Goal: Task Accomplishment & Management: Manage account settings

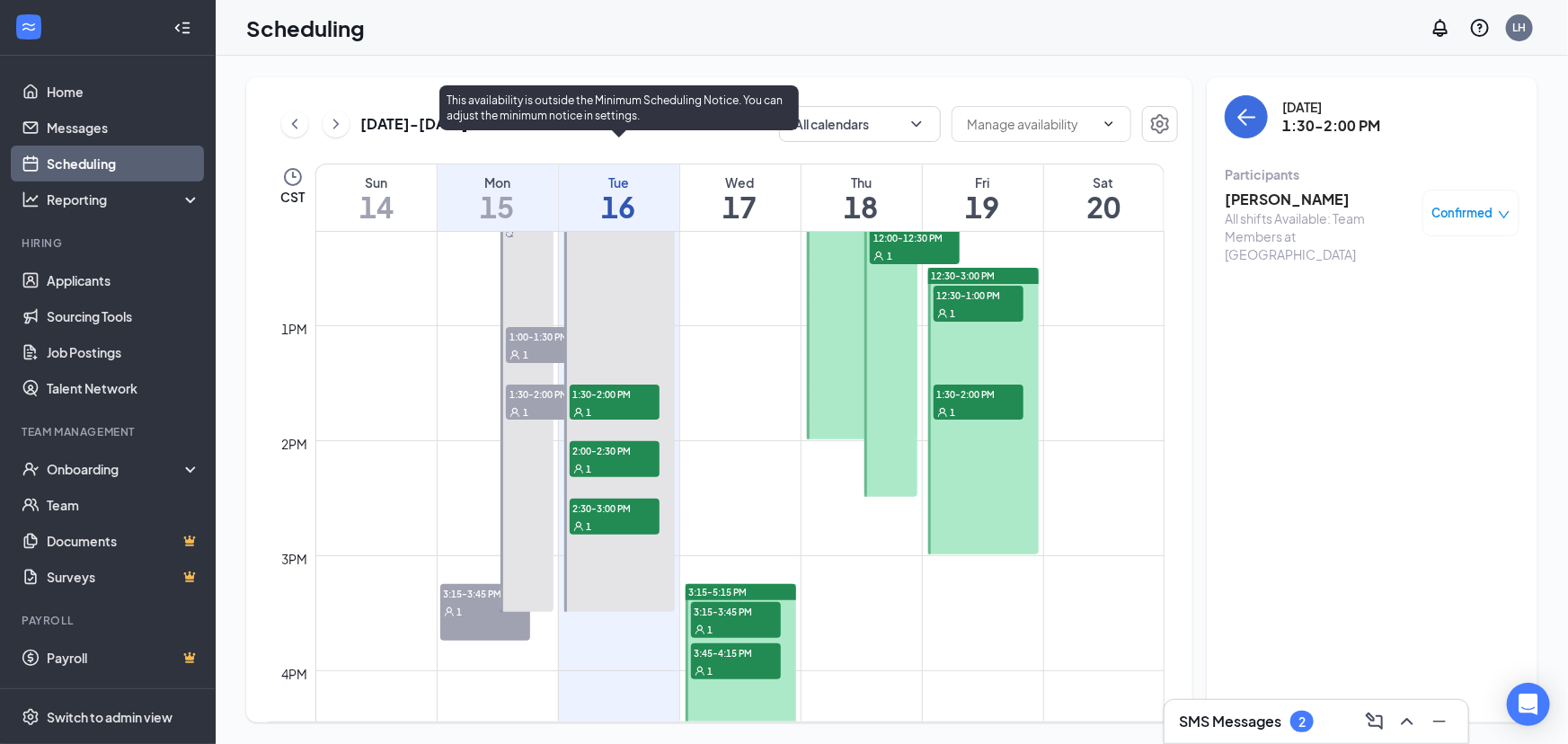
scroll to position [1373, 0]
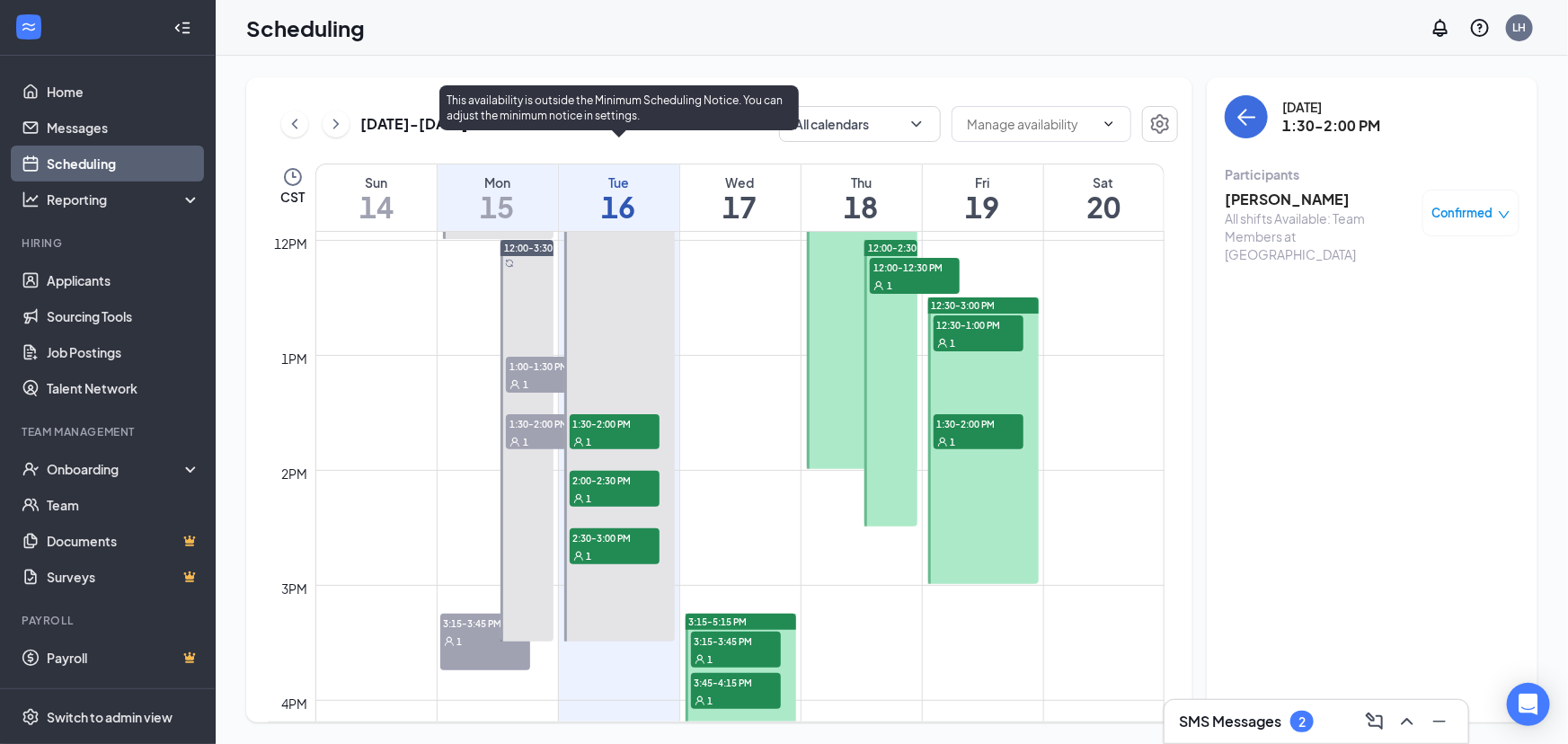
click at [645, 418] on span "1:30-2:00 PM" at bounding box center [614, 422] width 90 height 18
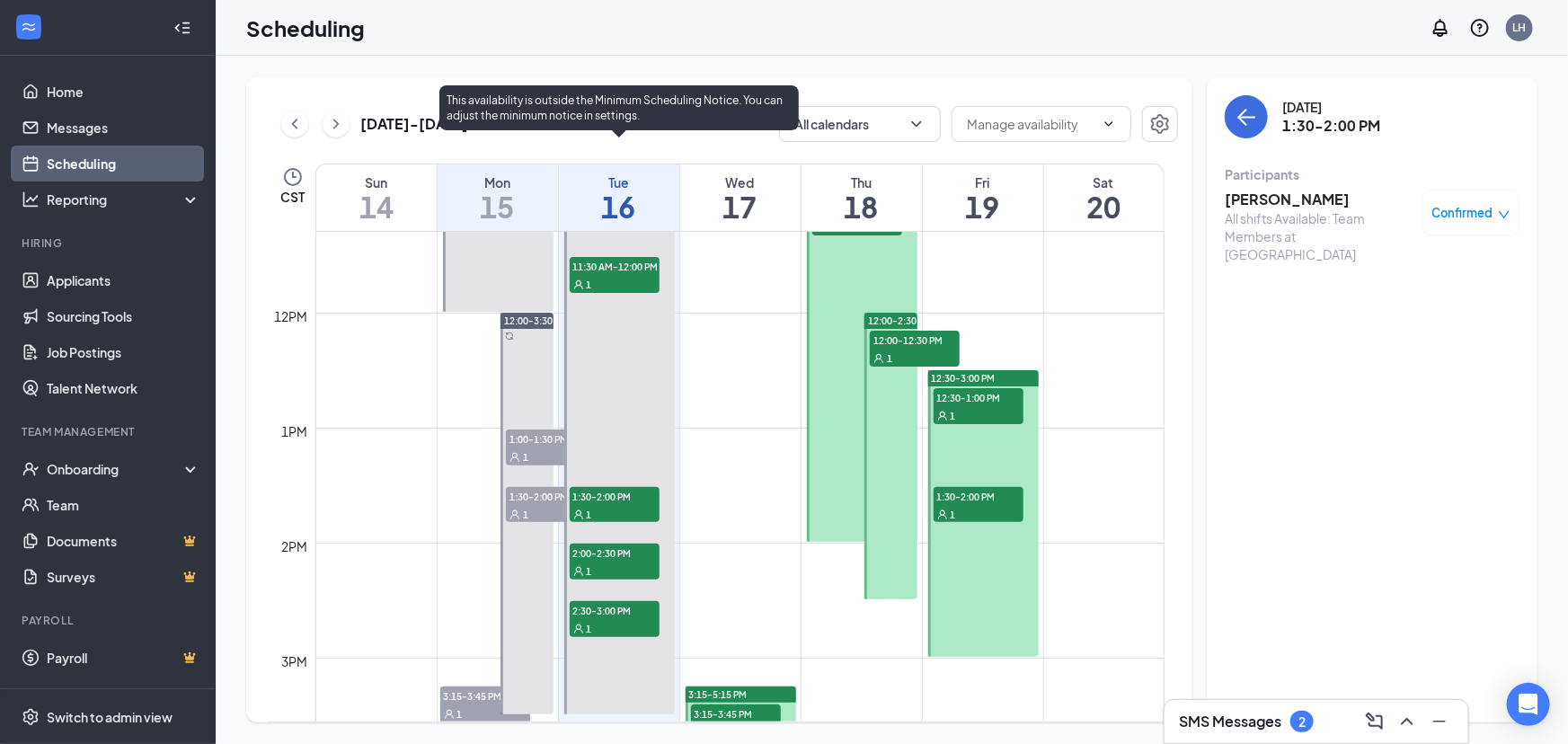
scroll to position [1209, 0]
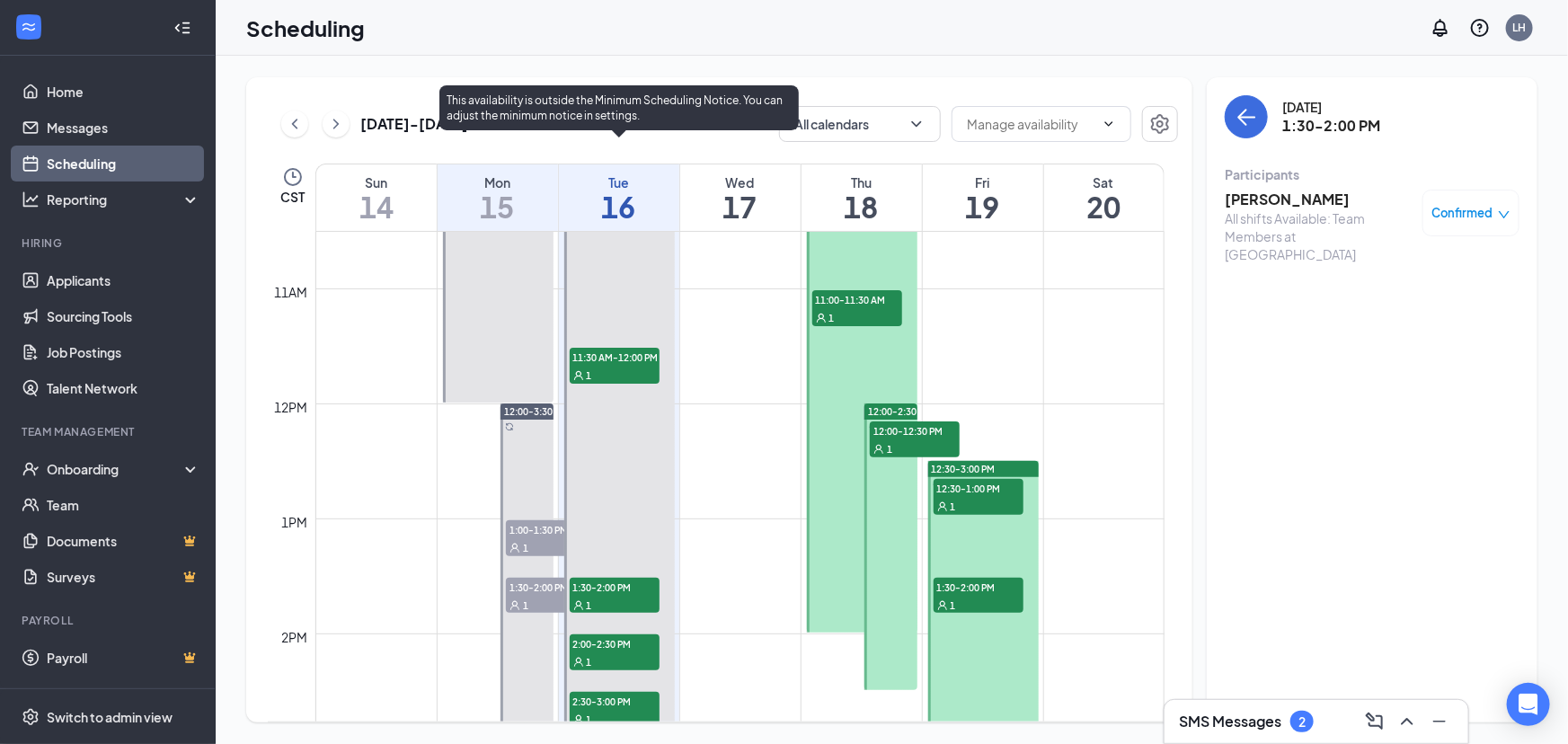
click at [638, 322] on div at bounding box center [620, 432] width 111 height 746
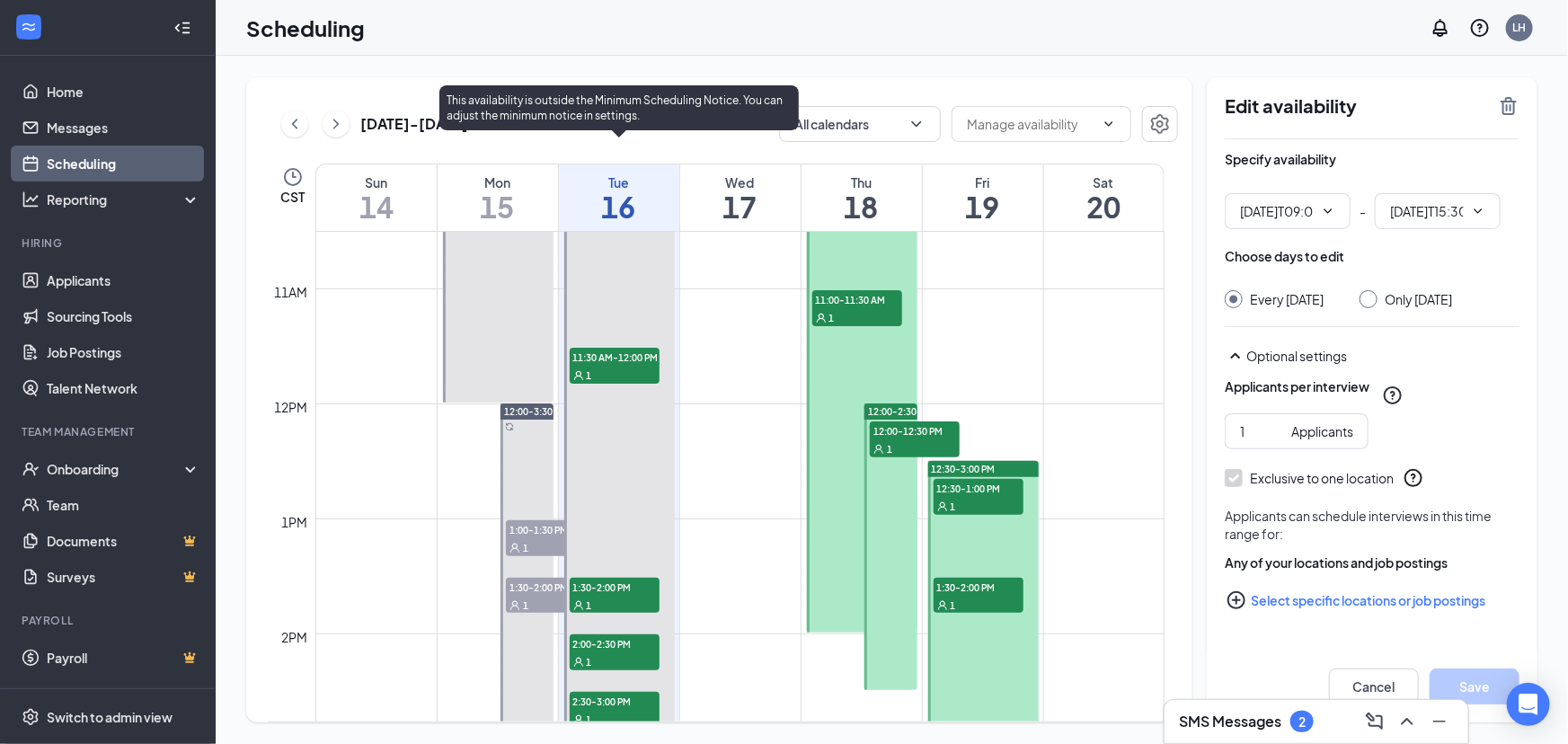
type input "09:00 AM"
type input "03:30 PM"
click at [629, 359] on span "11:30 AM-12:00 PM" at bounding box center [614, 357] width 90 height 18
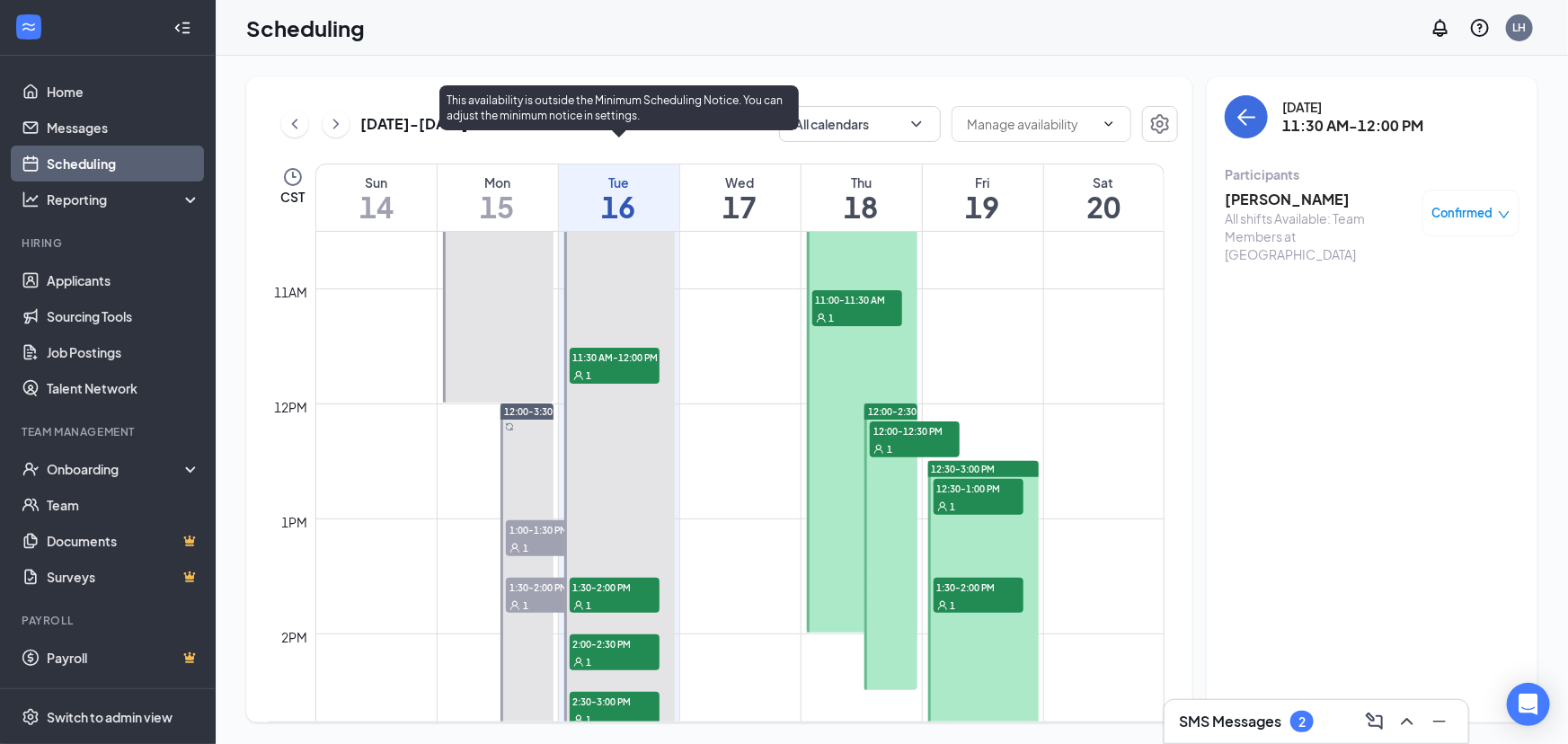
click at [629, 574] on div at bounding box center [620, 432] width 111 height 746
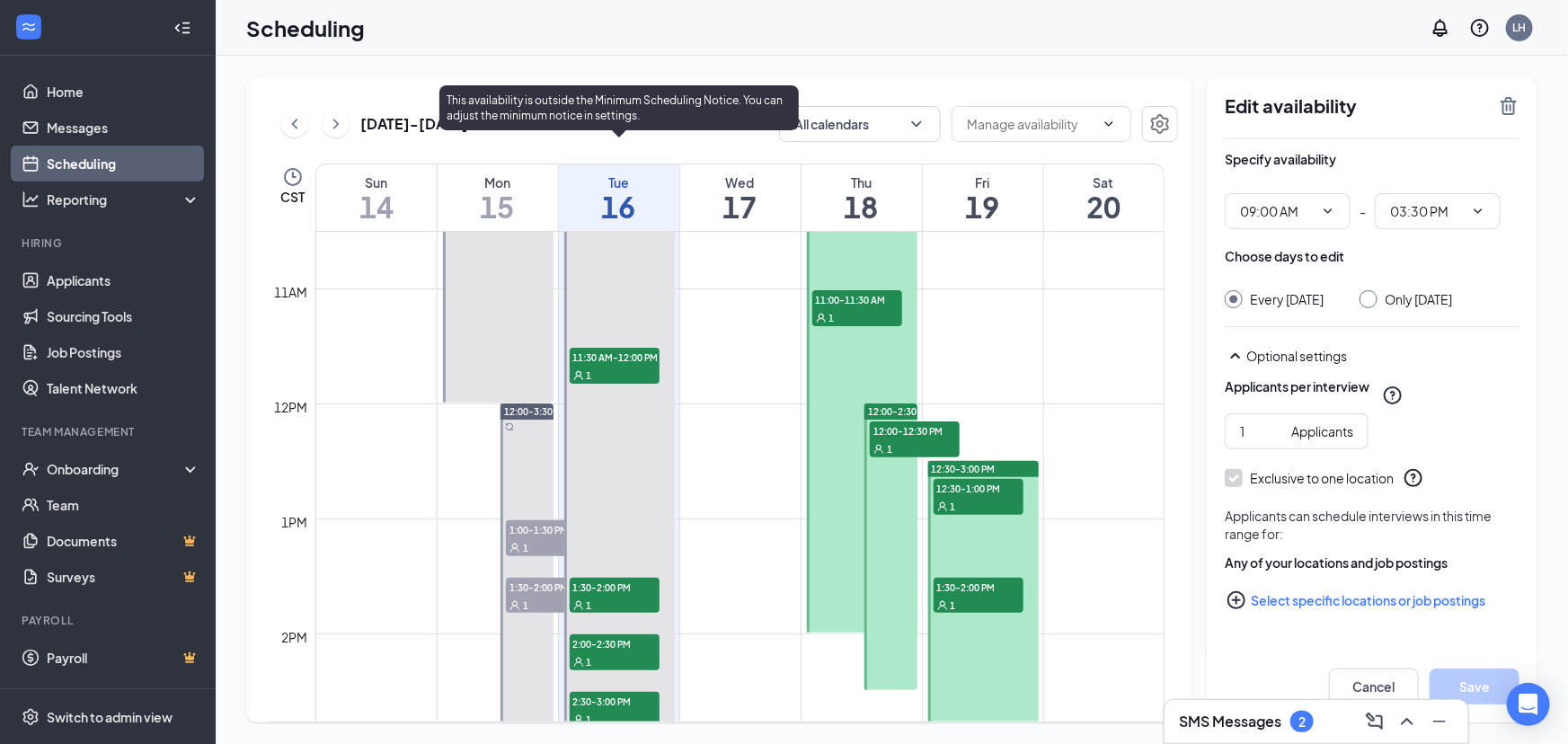
drag, startPoint x: 629, startPoint y: 585, endPoint x: 692, endPoint y: 561, distance: 67.4
click at [629, 585] on span "1:30-2:00 PM" at bounding box center [614, 586] width 90 height 18
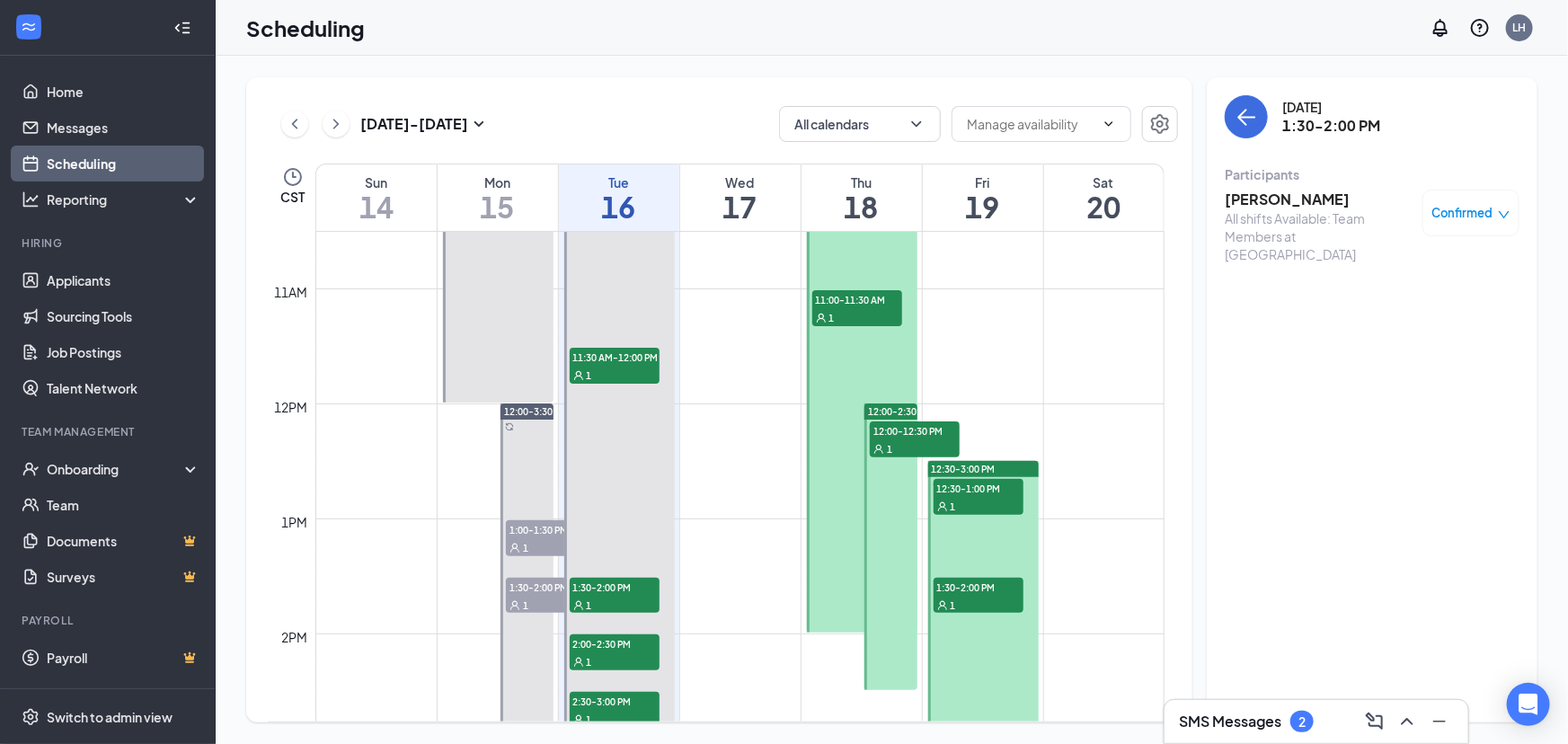
click at [1313, 170] on div "Participants" at bounding box center [1373, 174] width 295 height 18
click at [1310, 199] on h3 "[PERSON_NAME]" at bounding box center [1320, 199] width 189 height 19
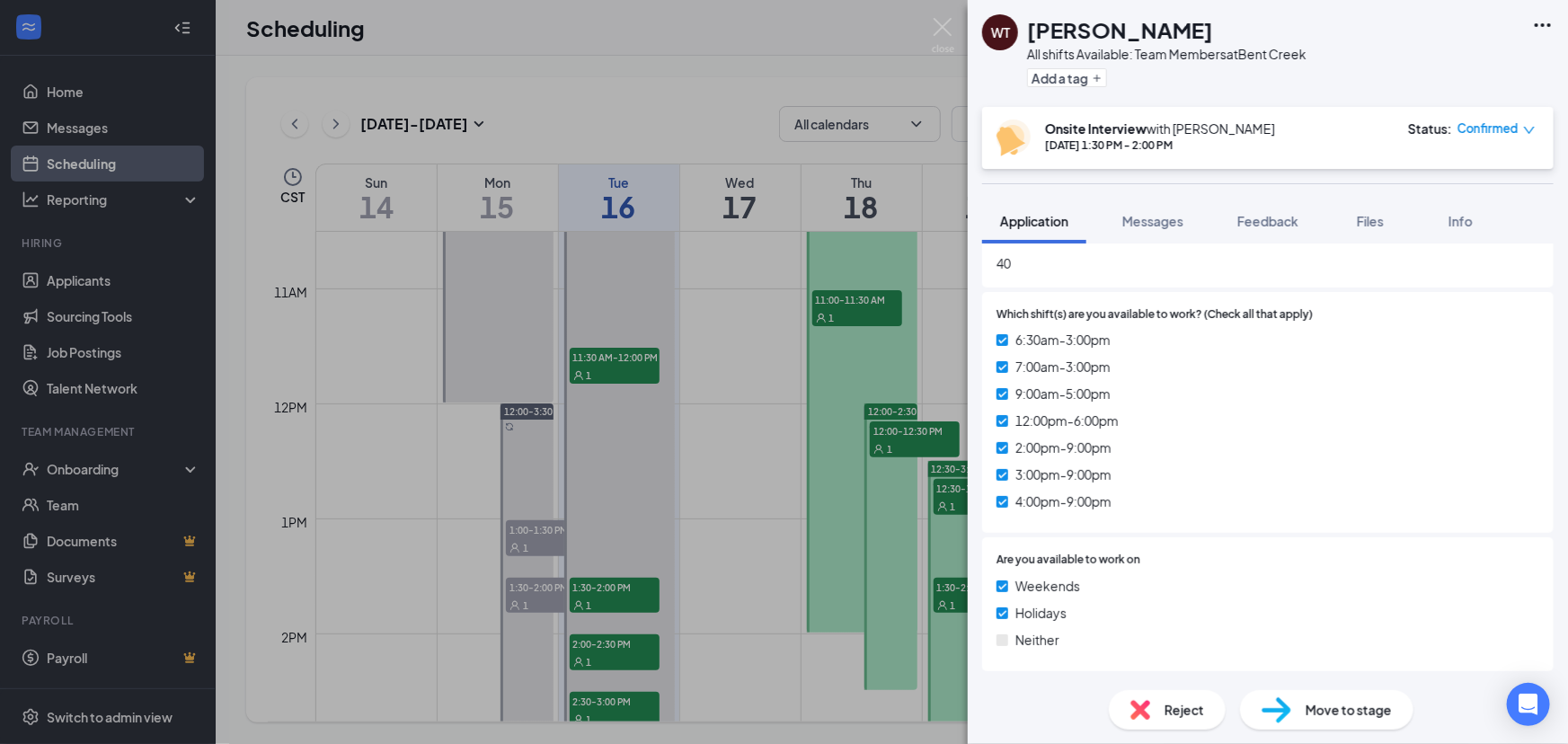
scroll to position [1088, 0]
click at [558, 375] on div "WT [PERSON_NAME] All shifts Available: Team Members at [GEOGRAPHIC_DATA] Add a …" at bounding box center [784, 372] width 1568 height 744
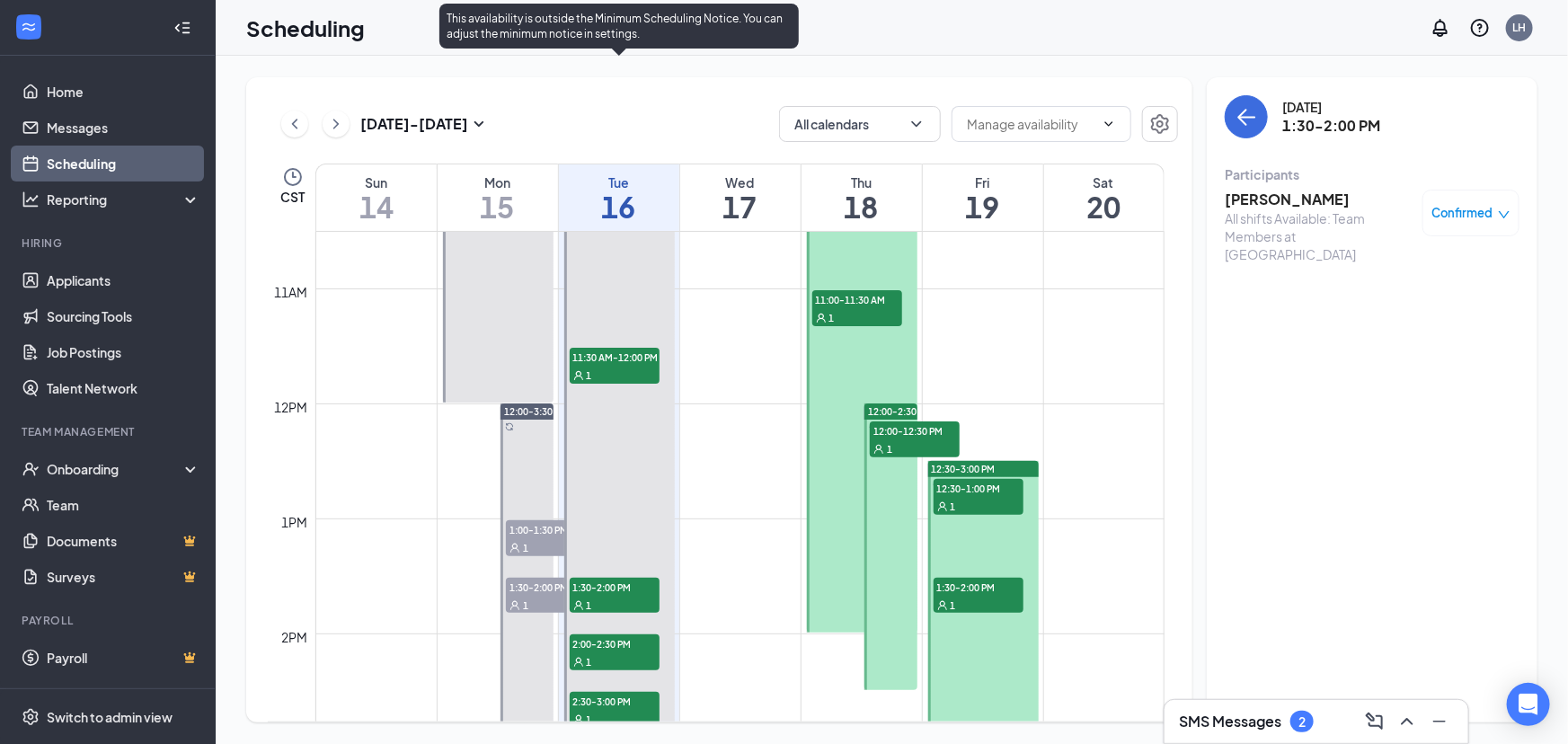
click at [628, 359] on span "11:30 AM-12:00 PM" at bounding box center [614, 357] width 90 height 18
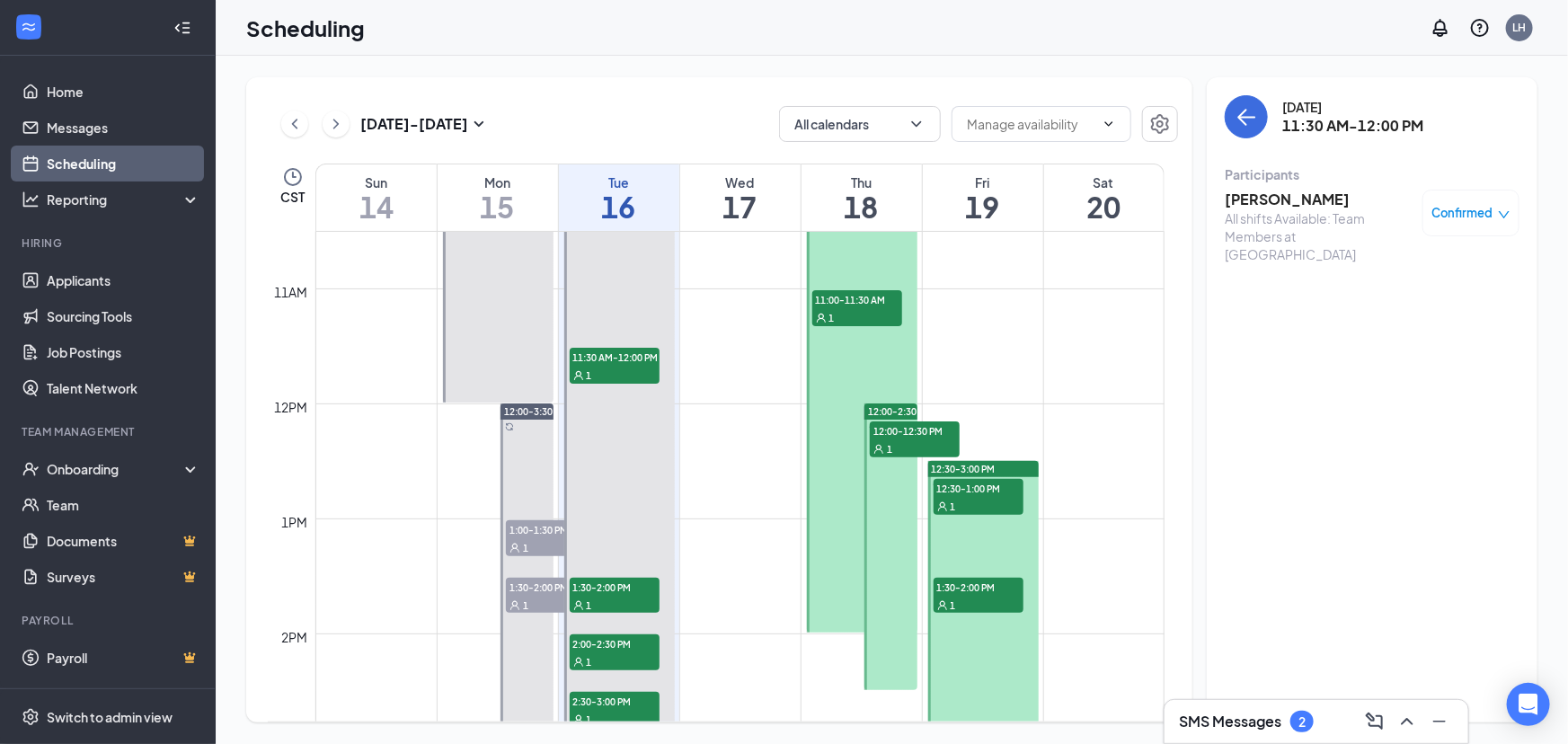
click at [1284, 200] on h3 "[PERSON_NAME]" at bounding box center [1320, 199] width 189 height 19
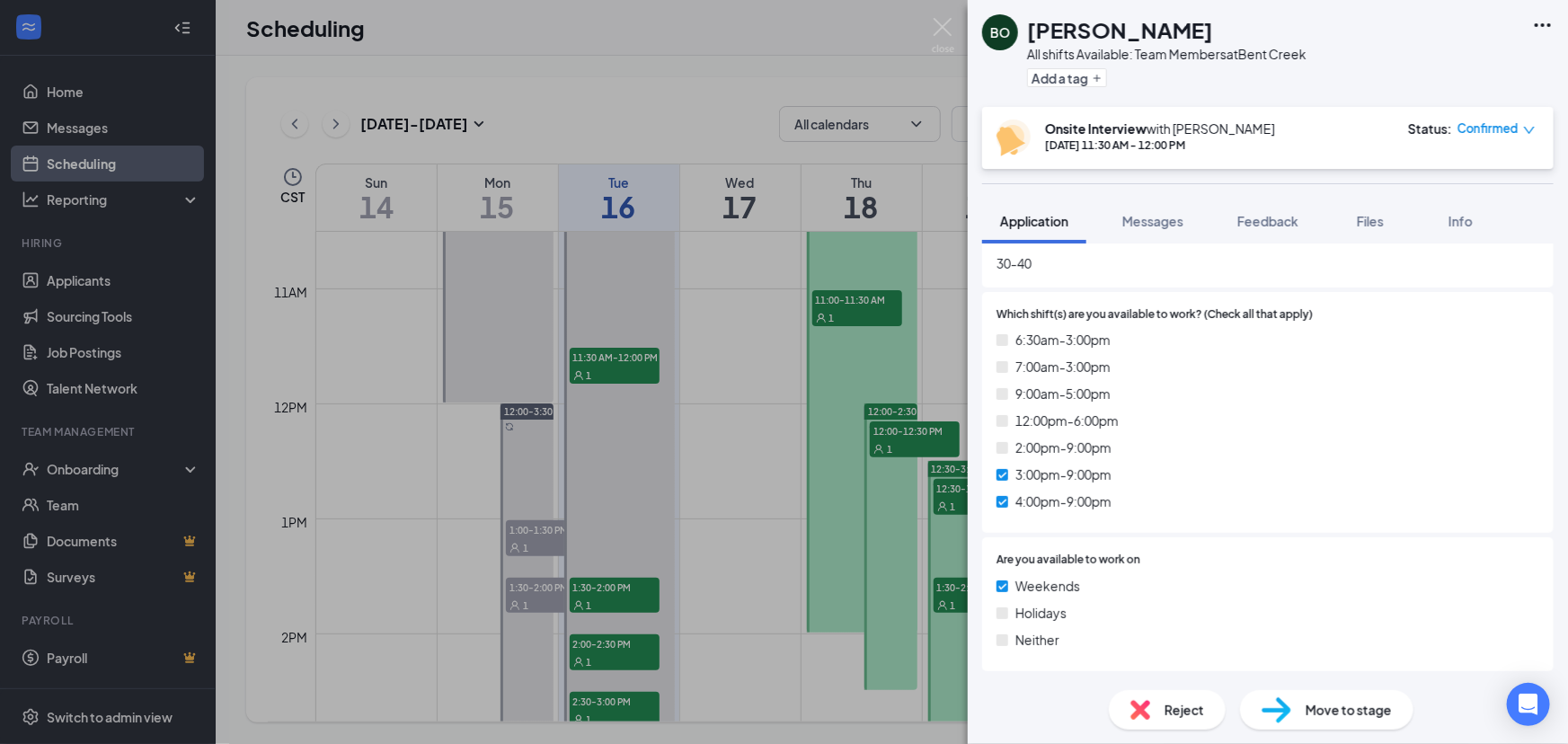
scroll to position [1088, 0]
click at [784, 436] on div "[PERSON_NAME] All shifts Available: Team Members at [GEOGRAPHIC_DATA] Add a tag…" at bounding box center [784, 372] width 1568 height 744
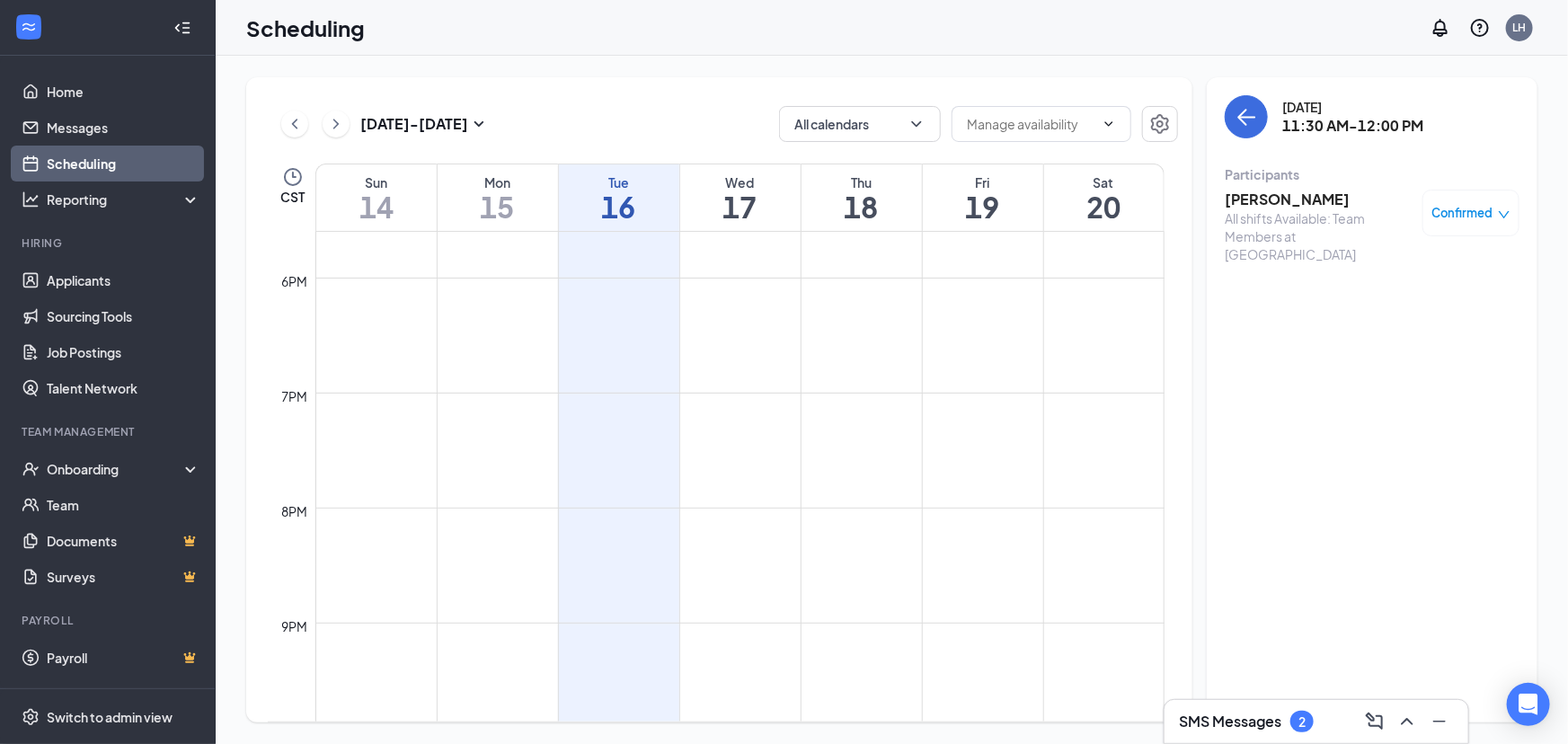
scroll to position [1209, 0]
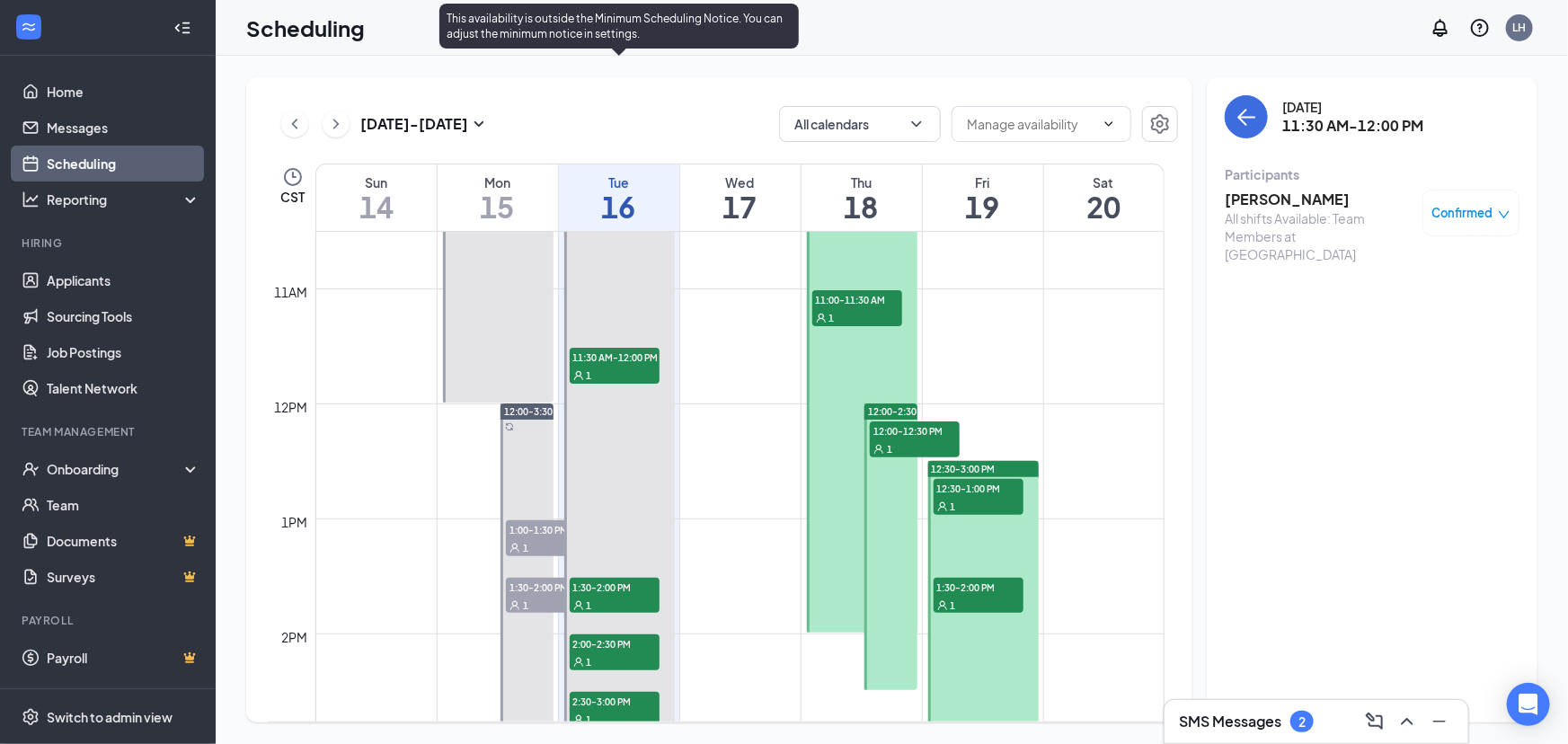
click at [646, 356] on span "11:30 AM-12:00 PM" at bounding box center [614, 357] width 90 height 18
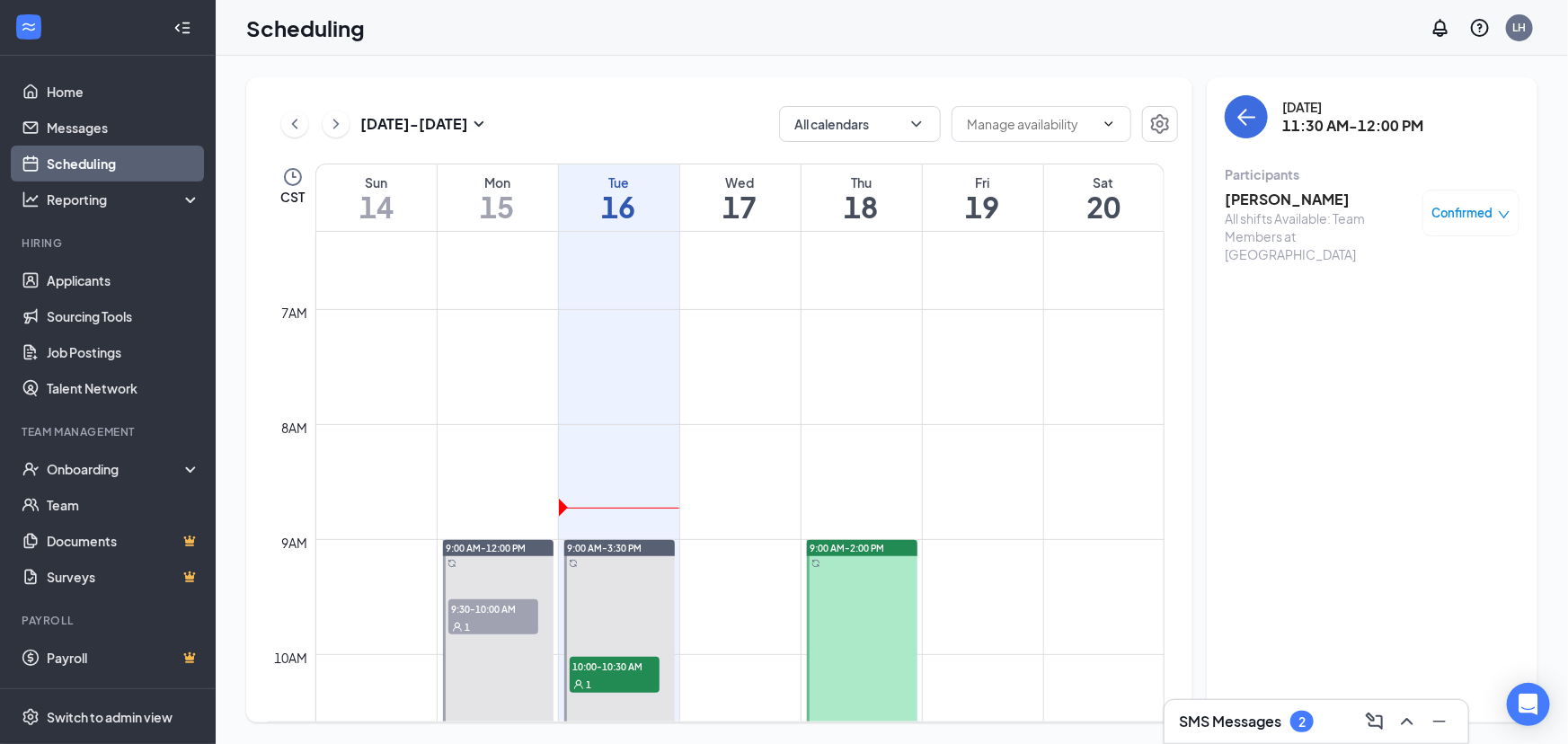
scroll to position [964, 0]
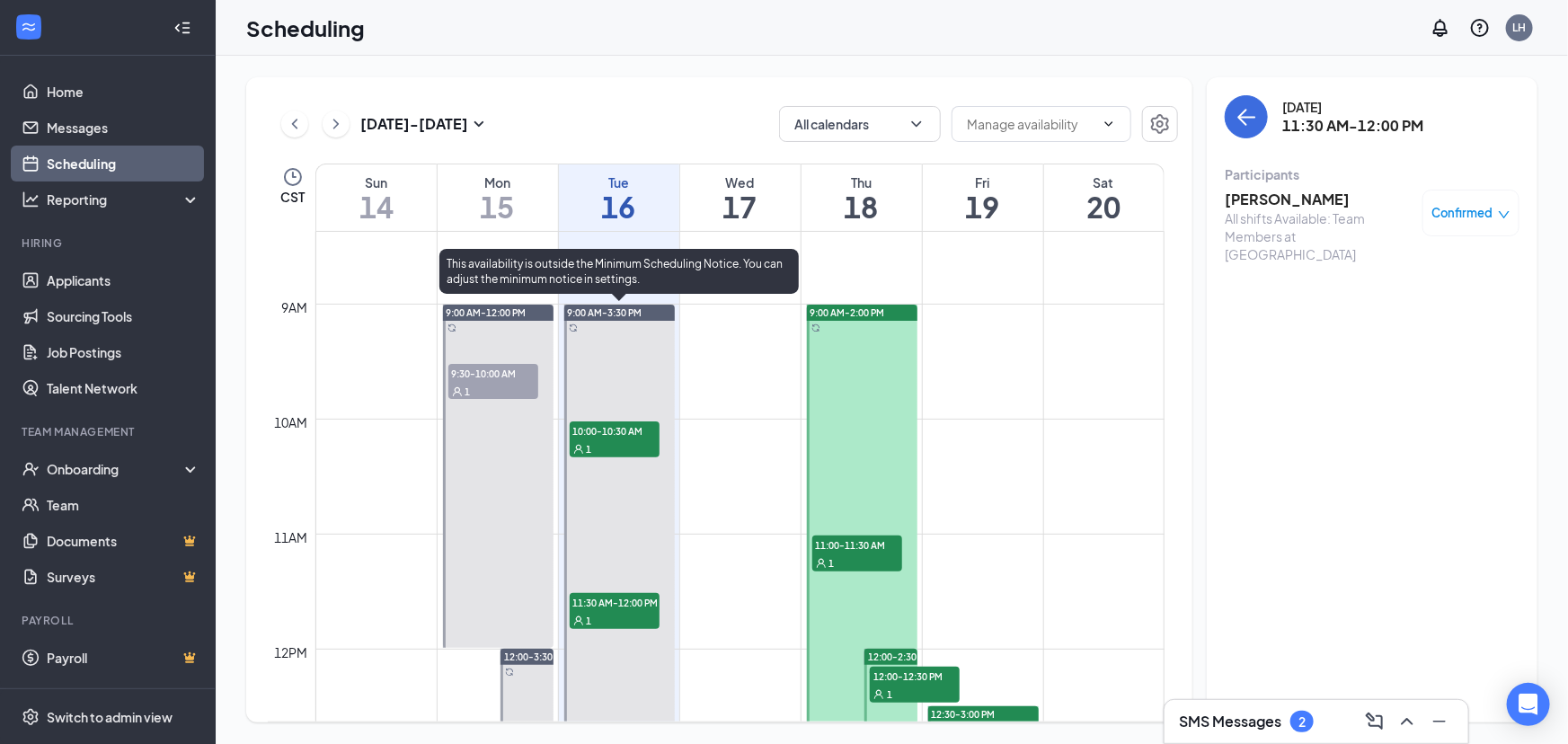
click at [605, 439] on span "10:00-10:30 AM" at bounding box center [614, 430] width 90 height 18
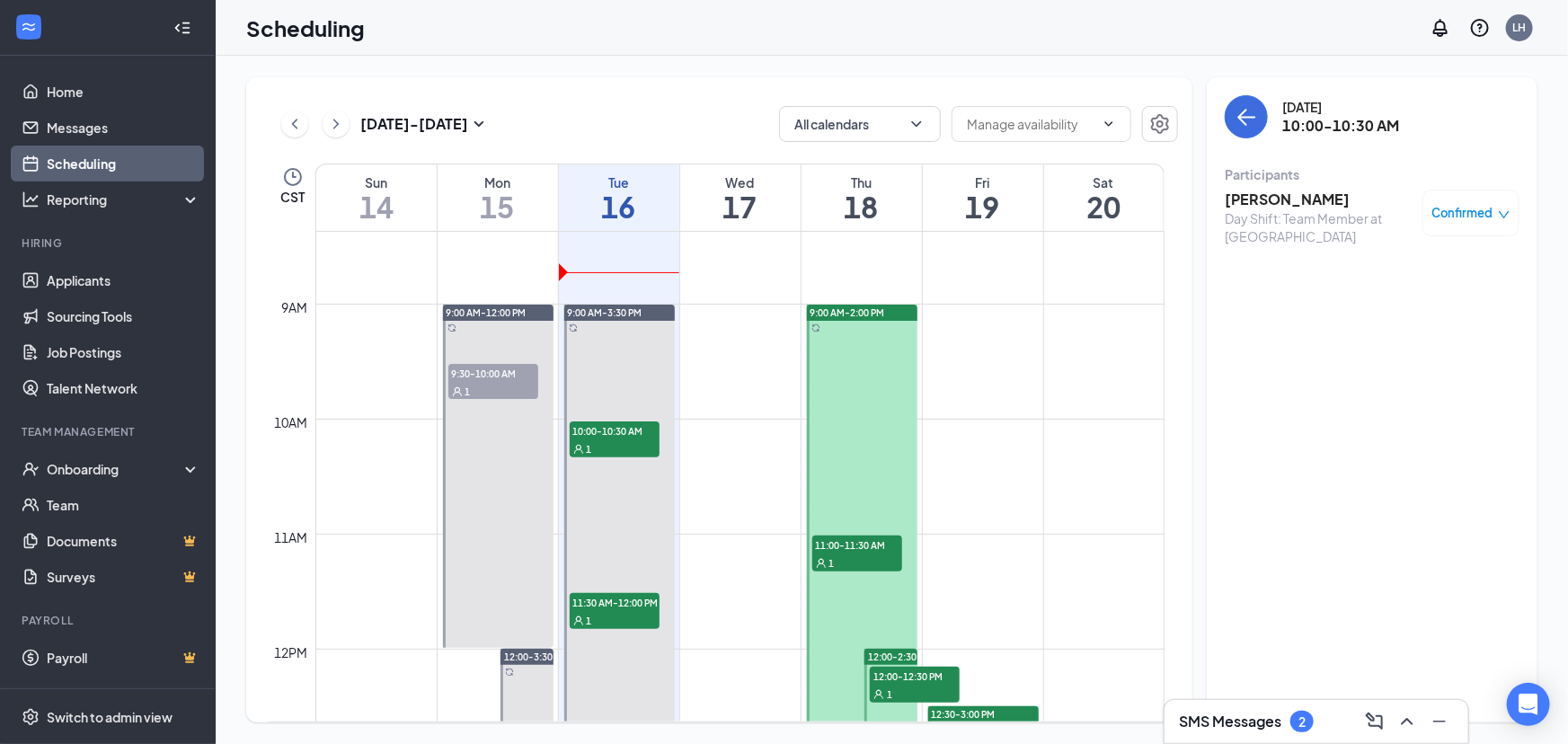
click at [1285, 197] on h3 "[PERSON_NAME]" at bounding box center [1320, 199] width 189 height 19
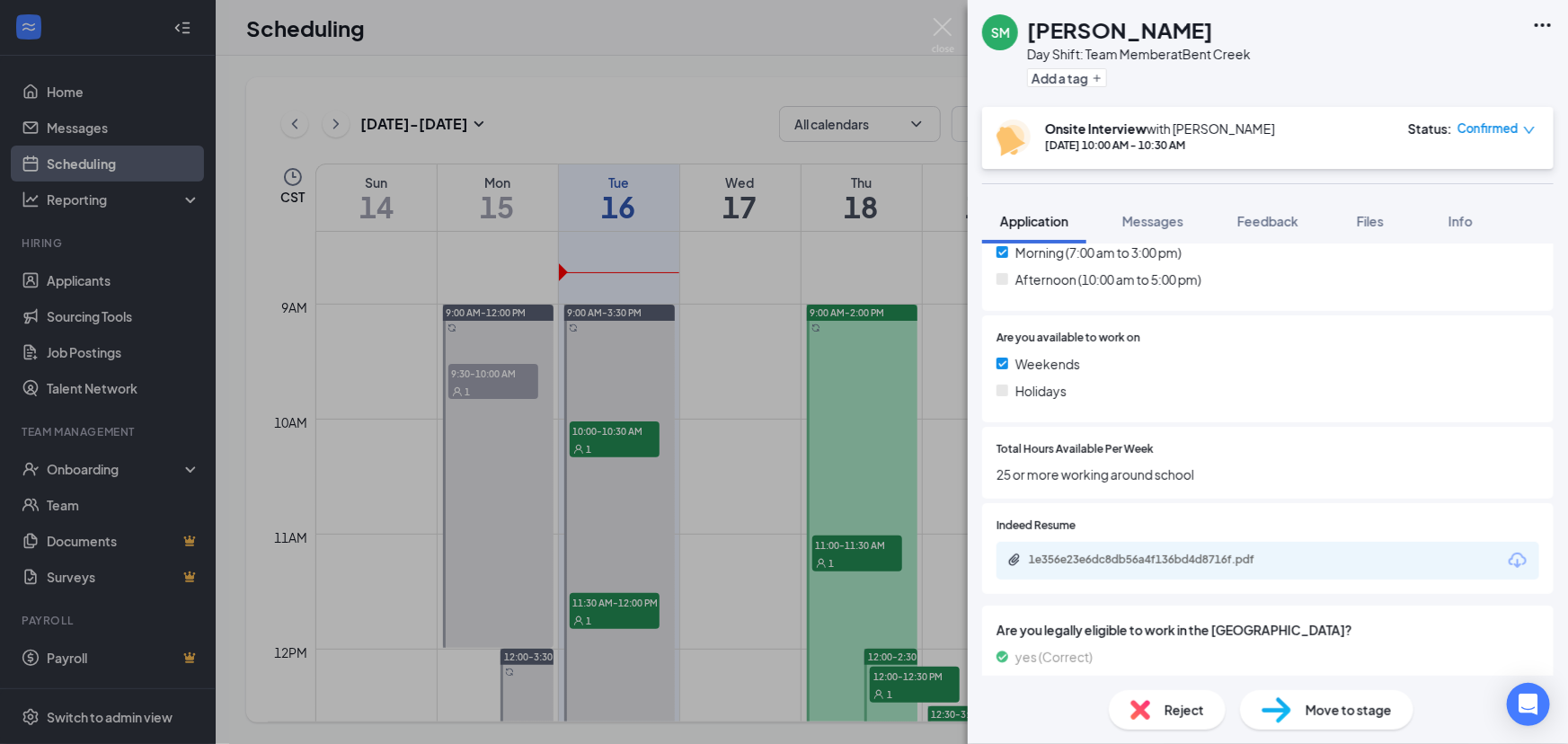
scroll to position [608, 0]
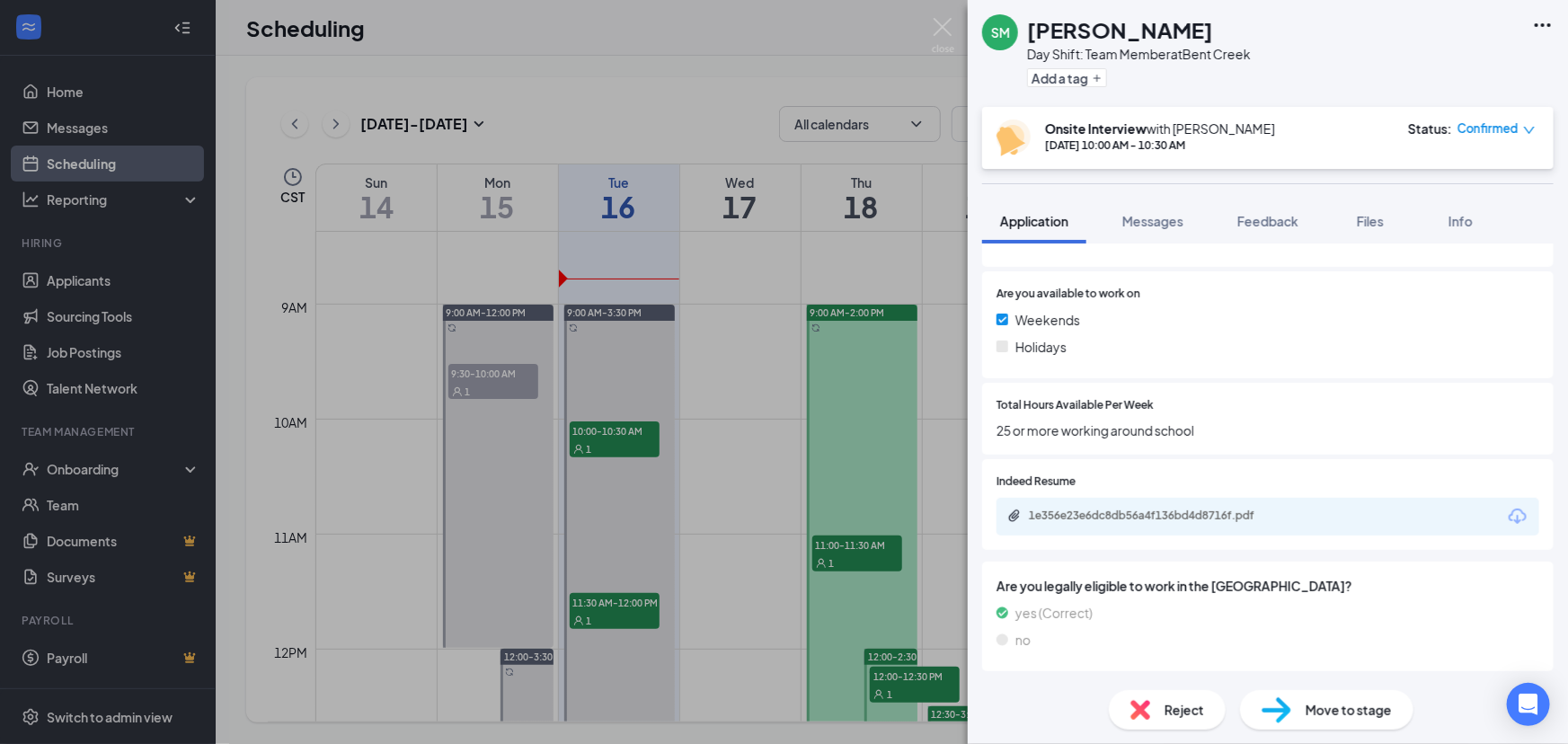
click at [749, 436] on div "SM [PERSON_NAME] Day Shift: Team Member at [GEOGRAPHIC_DATA] Add a tag Onsite I…" at bounding box center [784, 372] width 1568 height 744
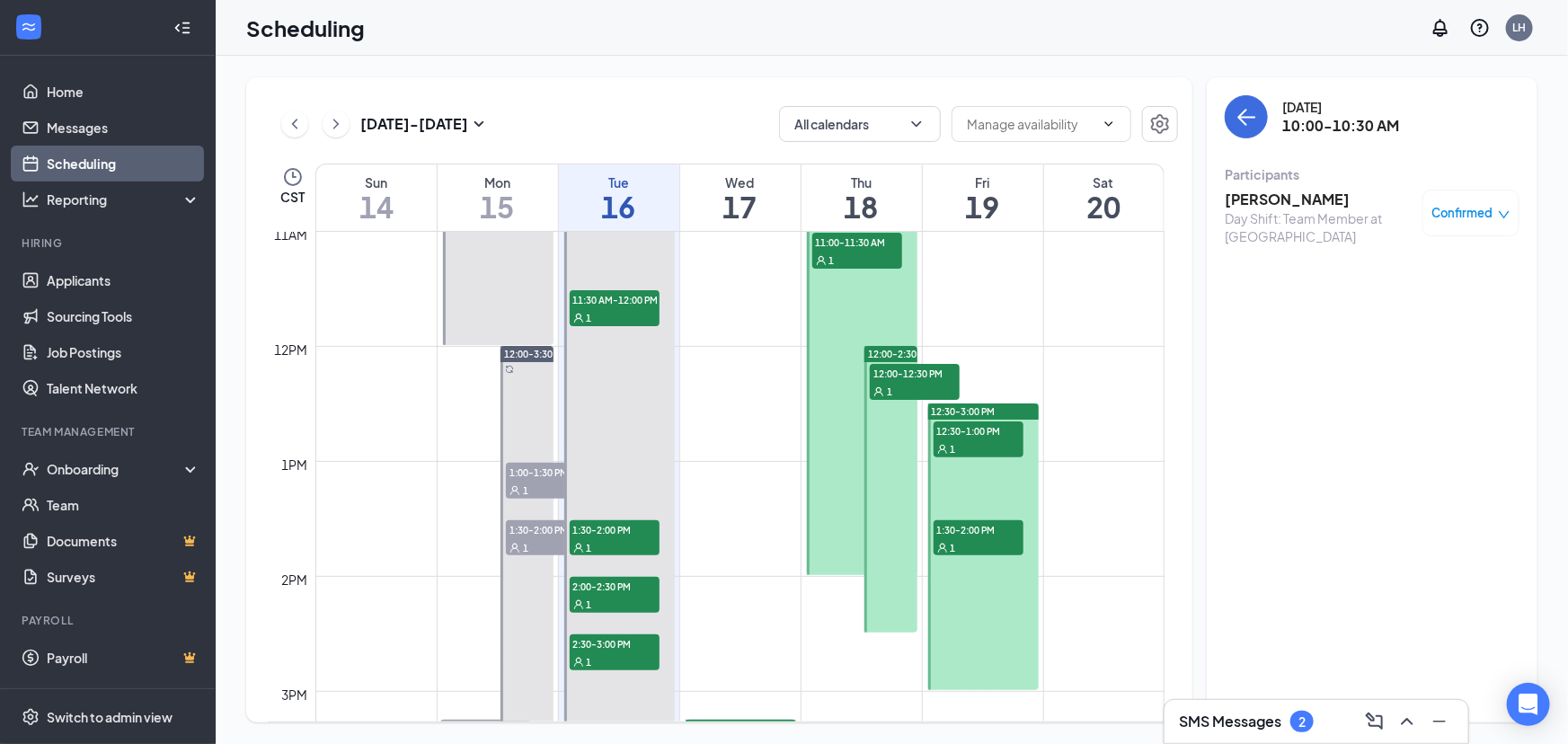
scroll to position [1209, 0]
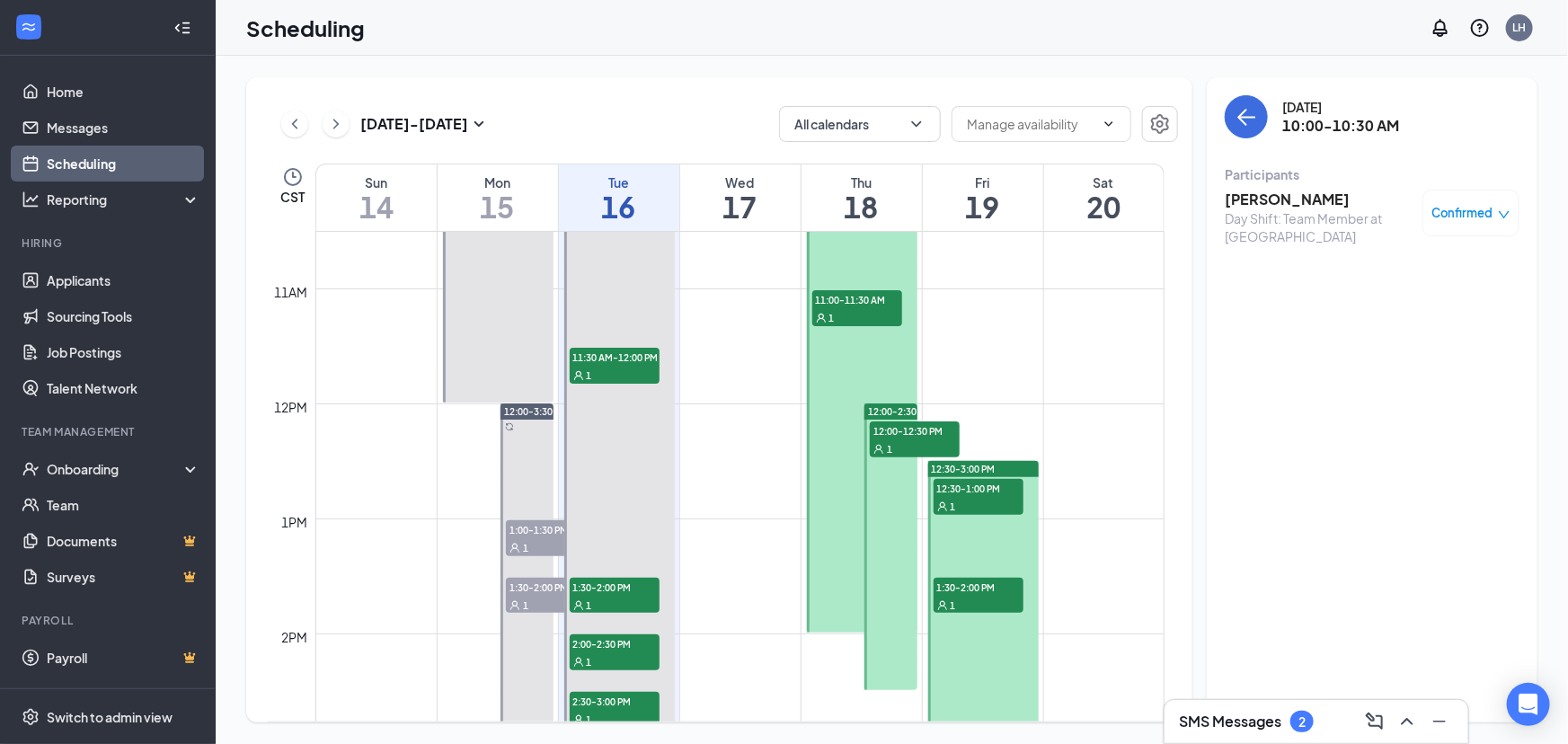
click at [877, 296] on span "11:00-11:30 AM" at bounding box center [857, 298] width 90 height 18
click at [933, 420] on div "12:00-12:30 PM 1" at bounding box center [914, 439] width 94 height 40
click at [863, 309] on span "11:00-11:30 AM" at bounding box center [857, 298] width 90 height 18
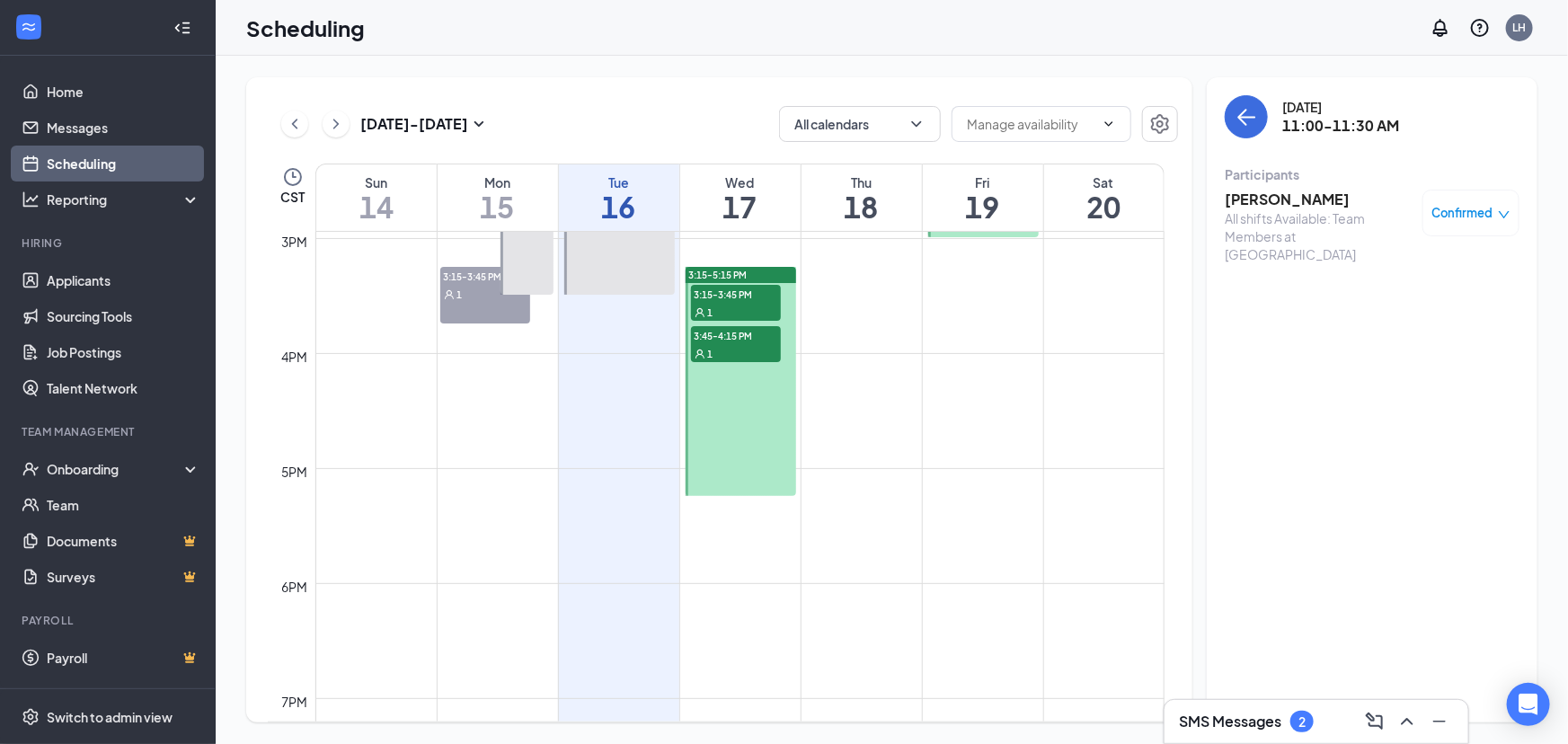
scroll to position [1619, 0]
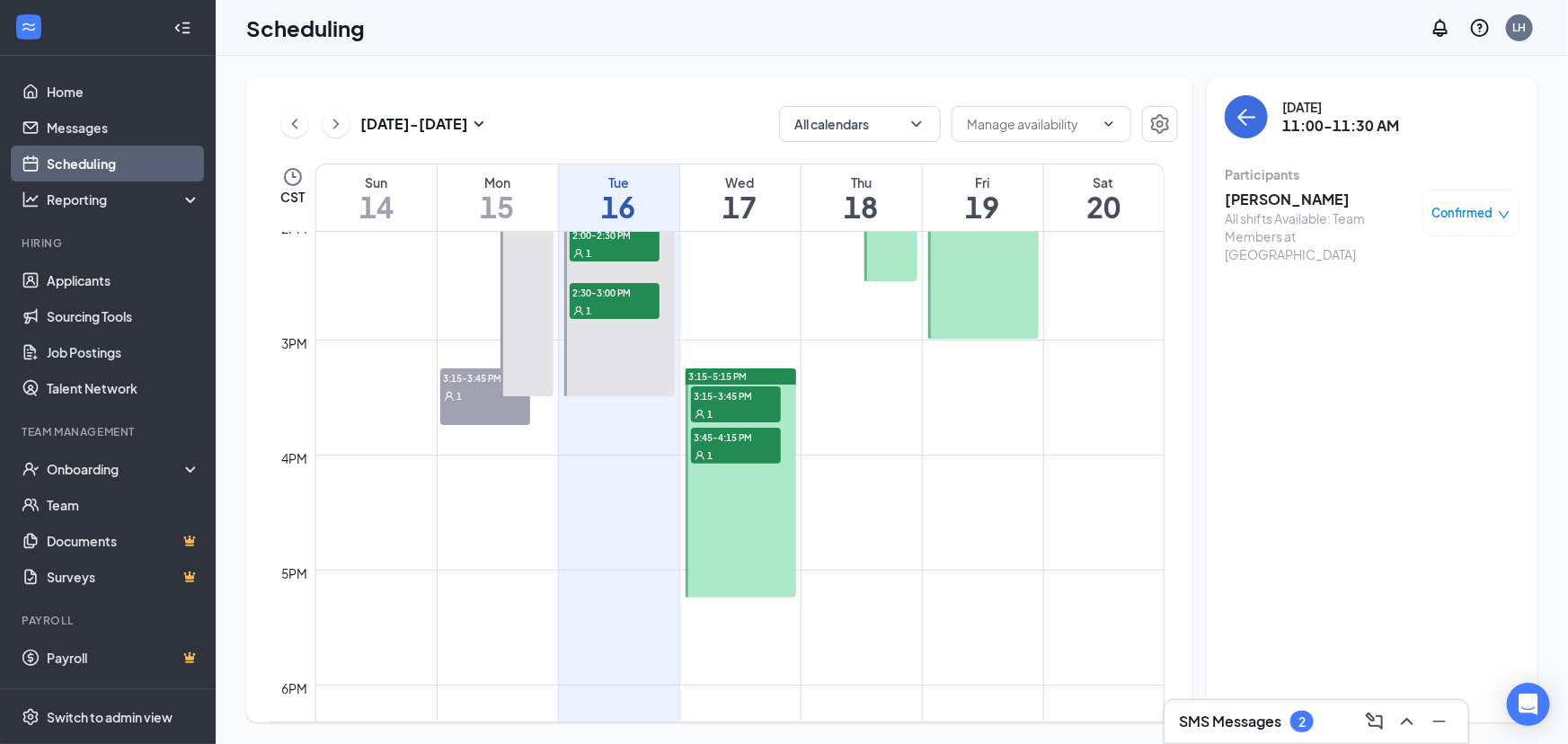
click at [721, 404] on span "3:15-3:45 PM" at bounding box center [735, 395] width 90 height 18
click at [723, 441] on span "3:45-4:15 PM" at bounding box center [735, 436] width 90 height 18
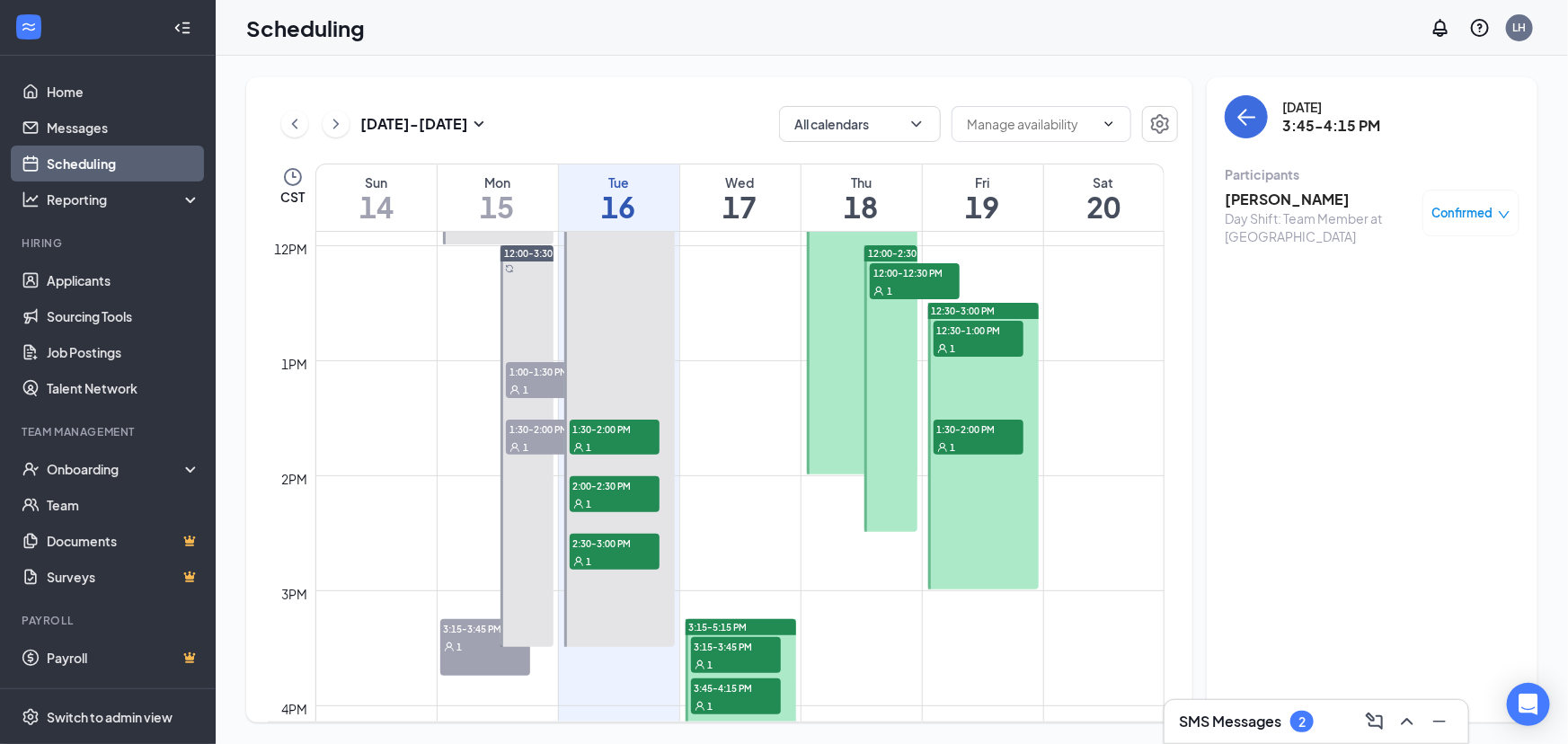
scroll to position [1291, 0]
